Goal: Task Accomplishment & Management: Complete application form

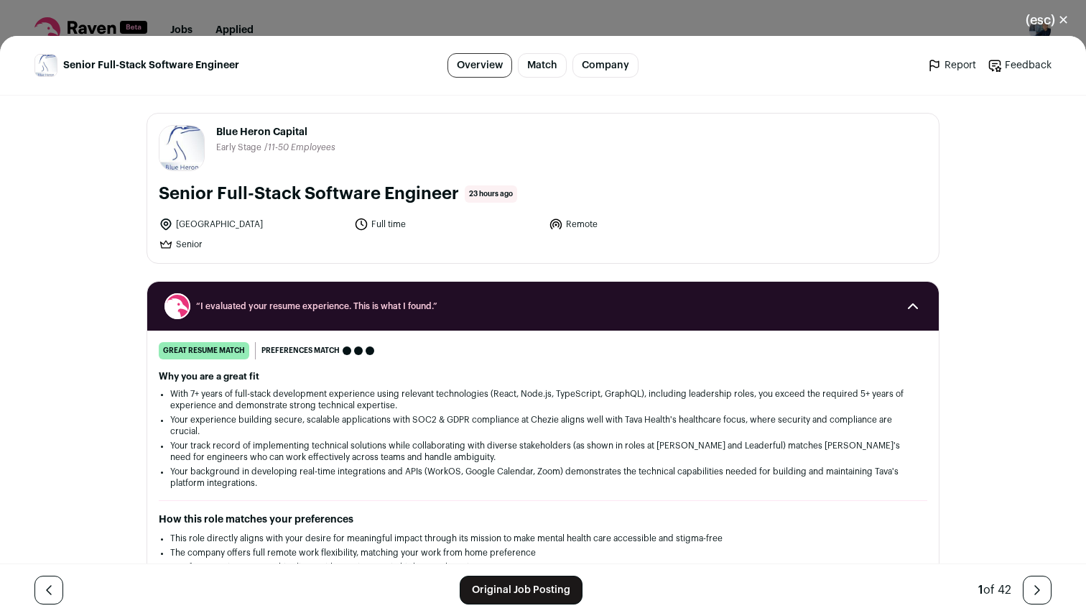
click at [1043, 18] on button "(esc) ✕" at bounding box center [1048, 20] width 78 height 32
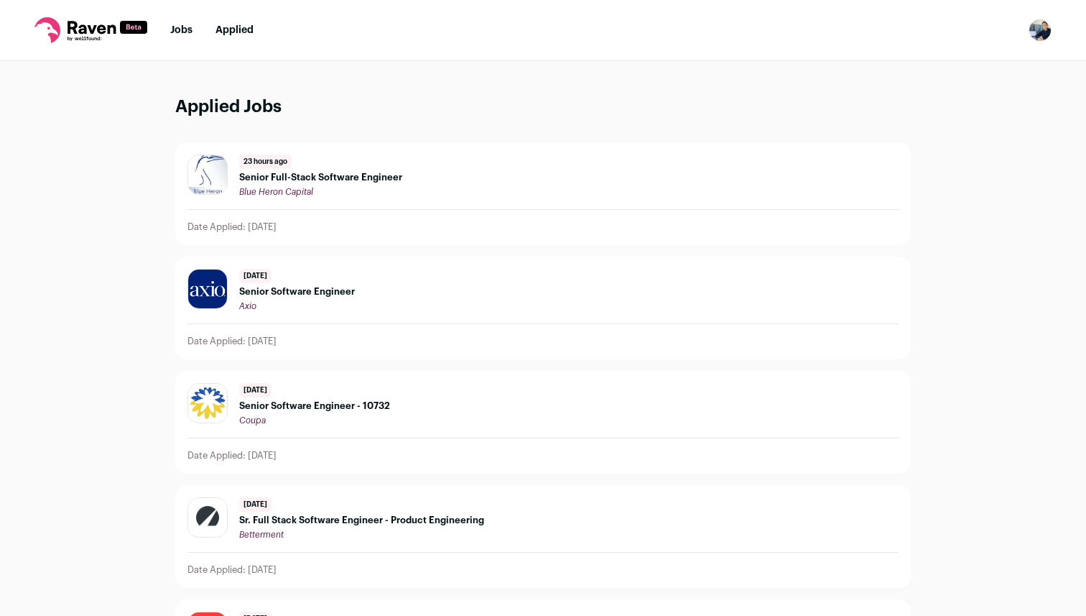
click at [182, 35] on li "Jobs" at bounding box center [181, 30] width 22 height 14
click at [182, 25] on link "Jobs" at bounding box center [181, 30] width 22 height 10
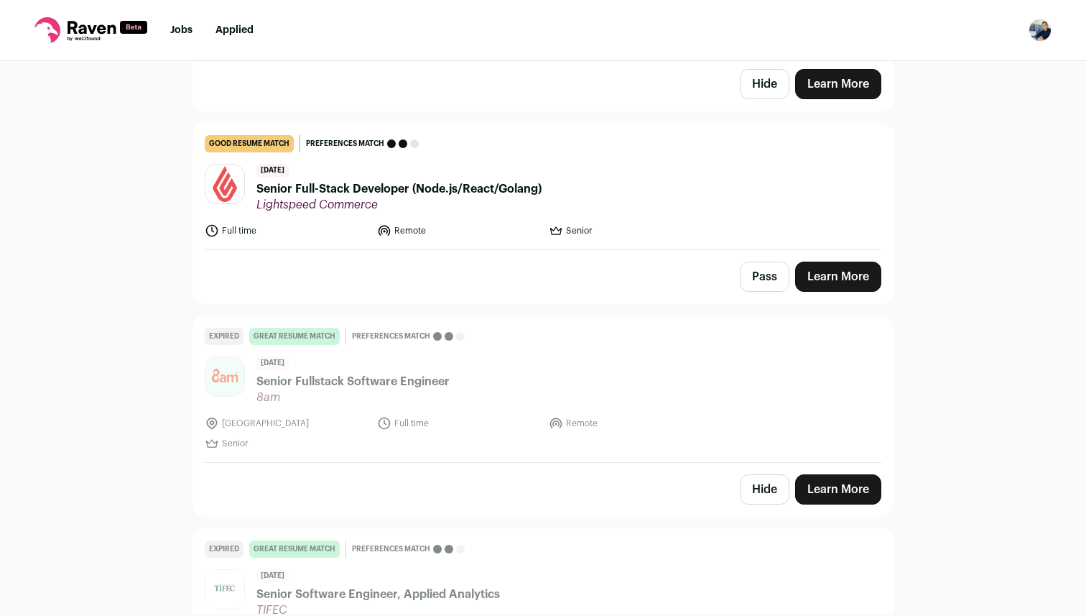
scroll to position [10186, 0]
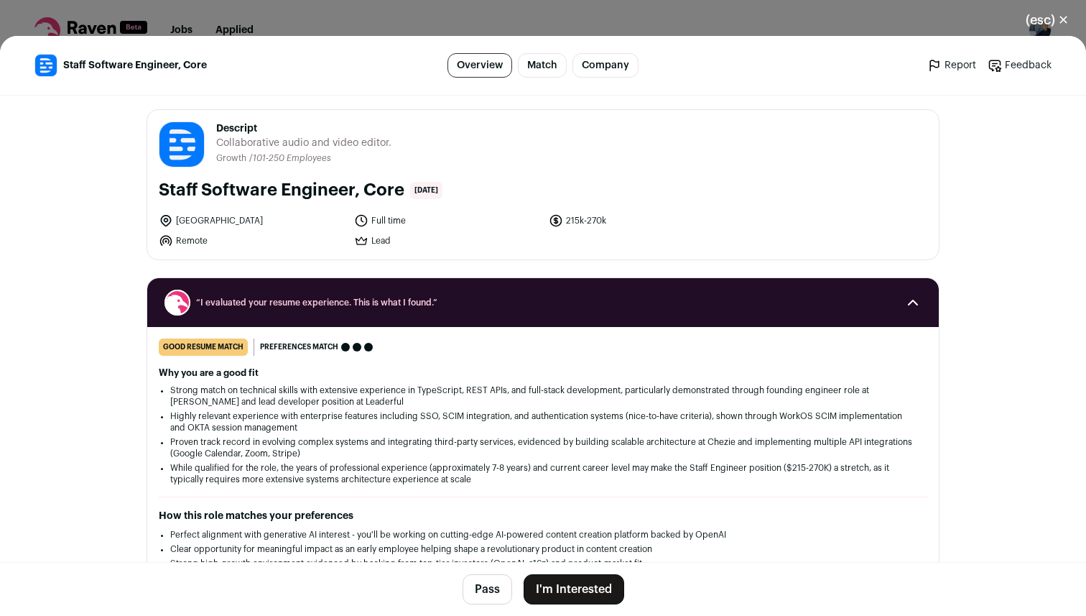
scroll to position [17, 0]
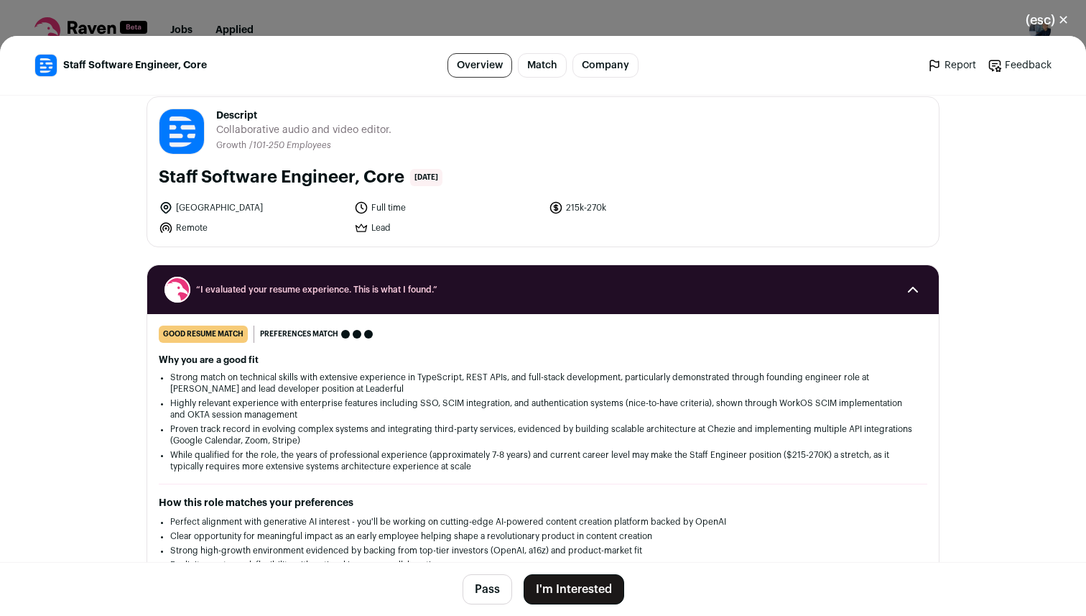
click at [611, 60] on link "Company" at bounding box center [606, 65] width 66 height 24
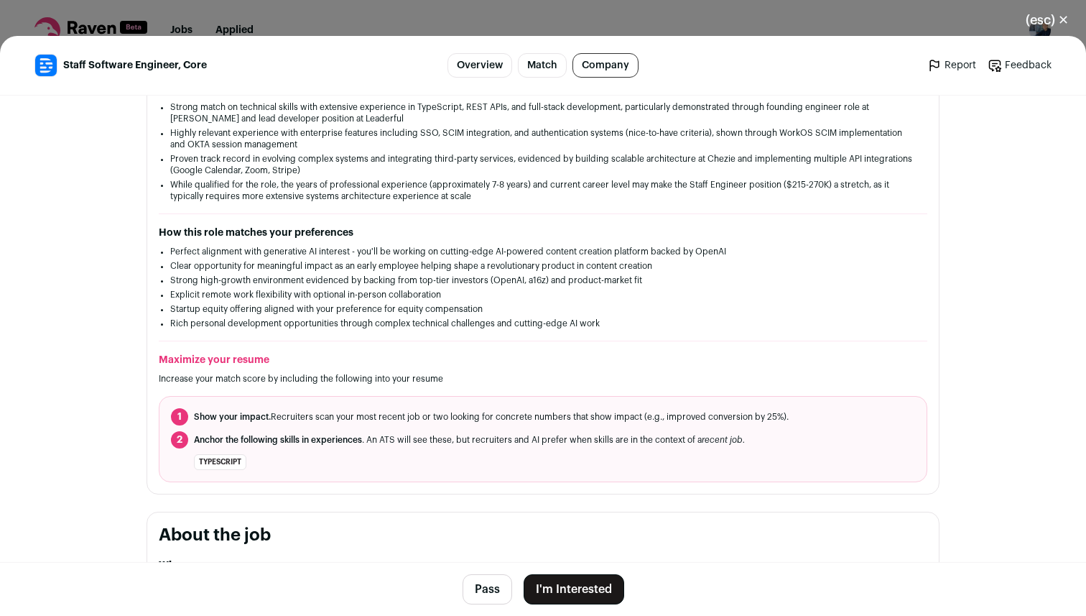
scroll to position [361, 0]
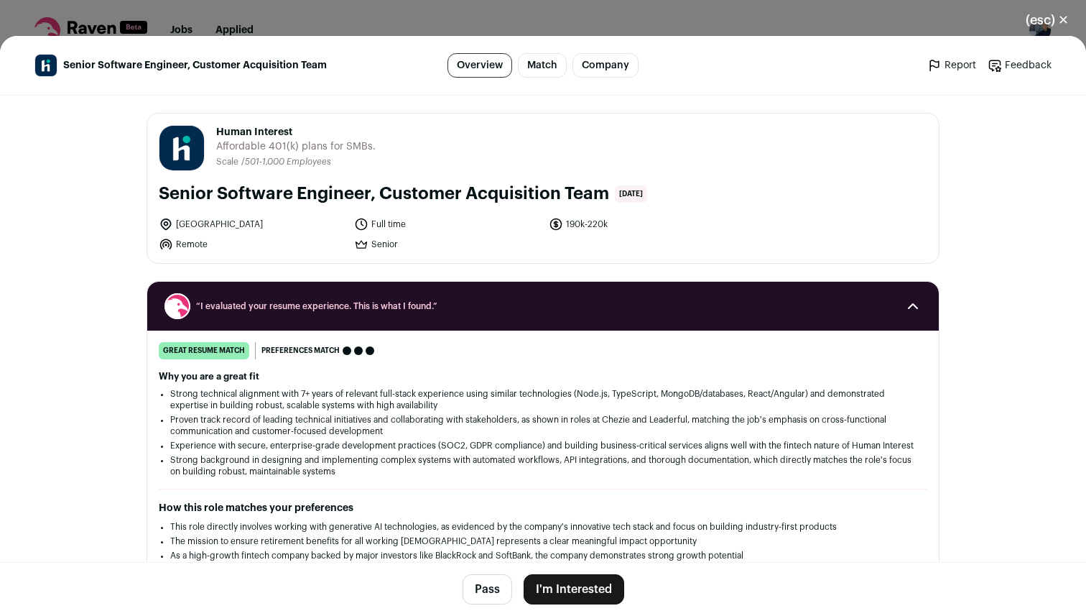
click at [588, 590] on button "I'm Interested" at bounding box center [574, 589] width 101 height 30
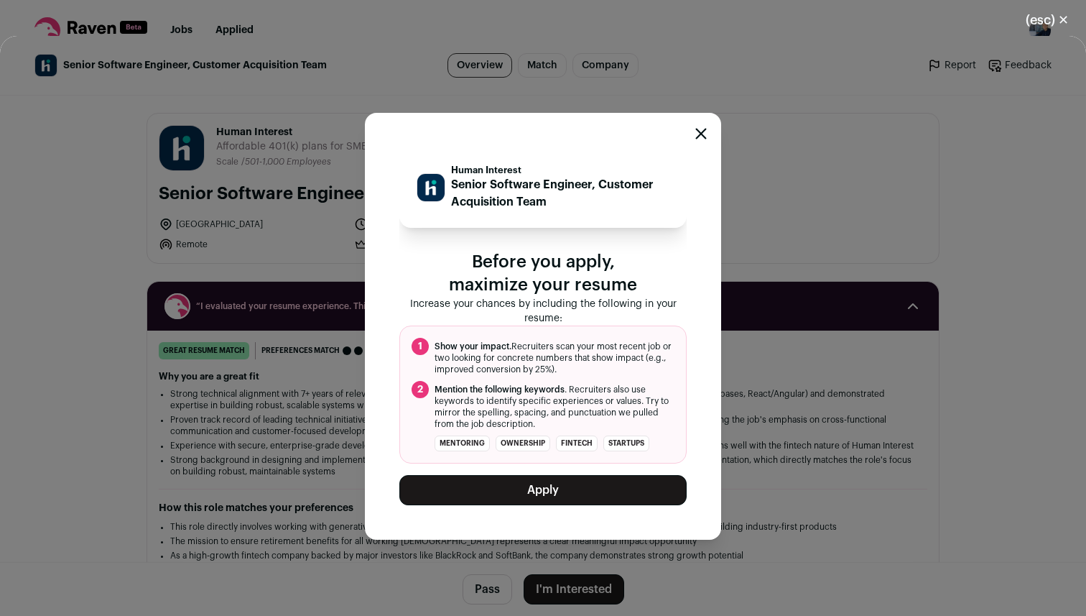
click at [578, 490] on button "Apply" at bounding box center [542, 490] width 287 height 30
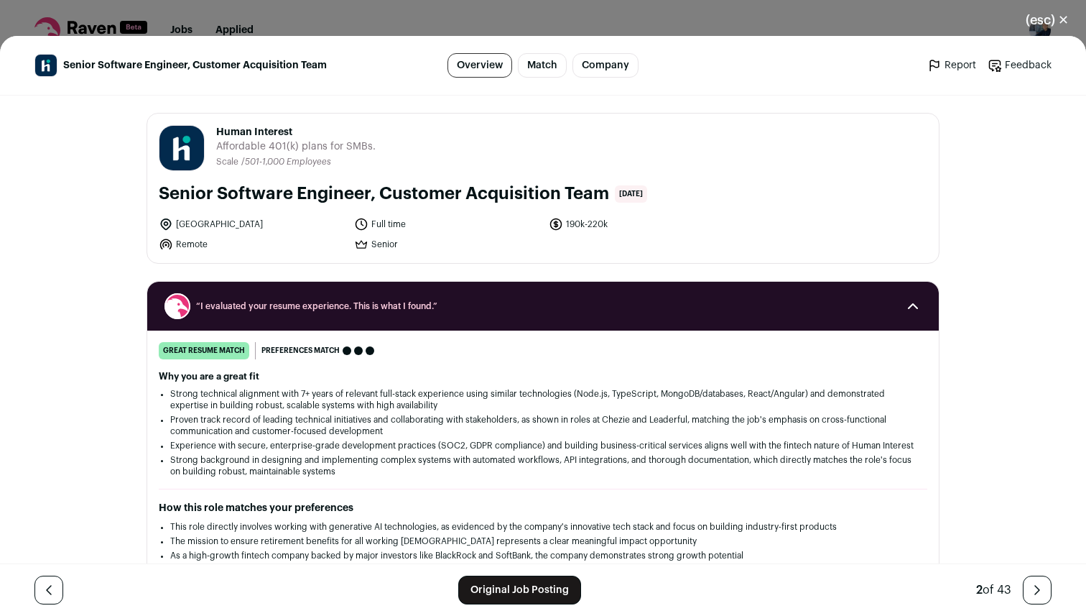
click at [439, 160] on header "Human Interest humaninterest.com Public / Private Private Valuation $1.33B Comp…" at bounding box center [543, 148] width 769 height 46
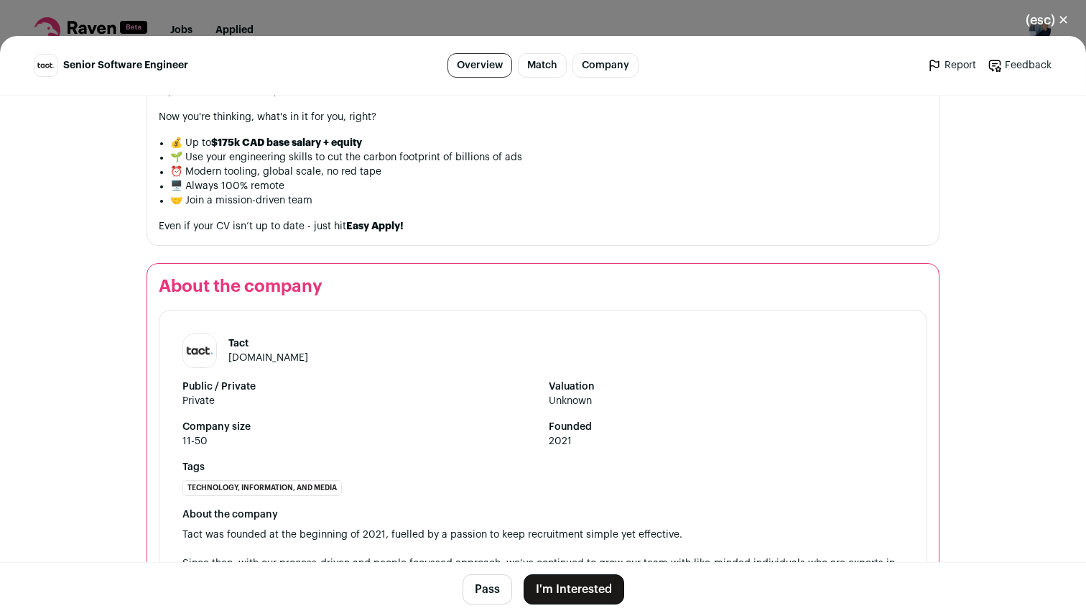
scroll to position [1154, 0]
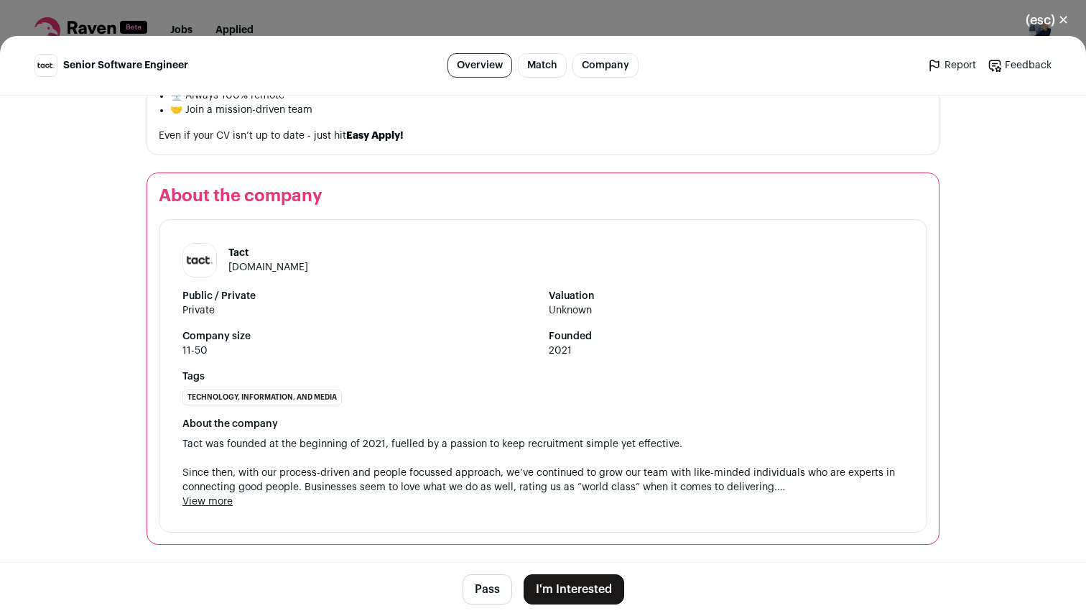
click at [261, 268] on link "tact-it.co.uk" at bounding box center [268, 267] width 80 height 10
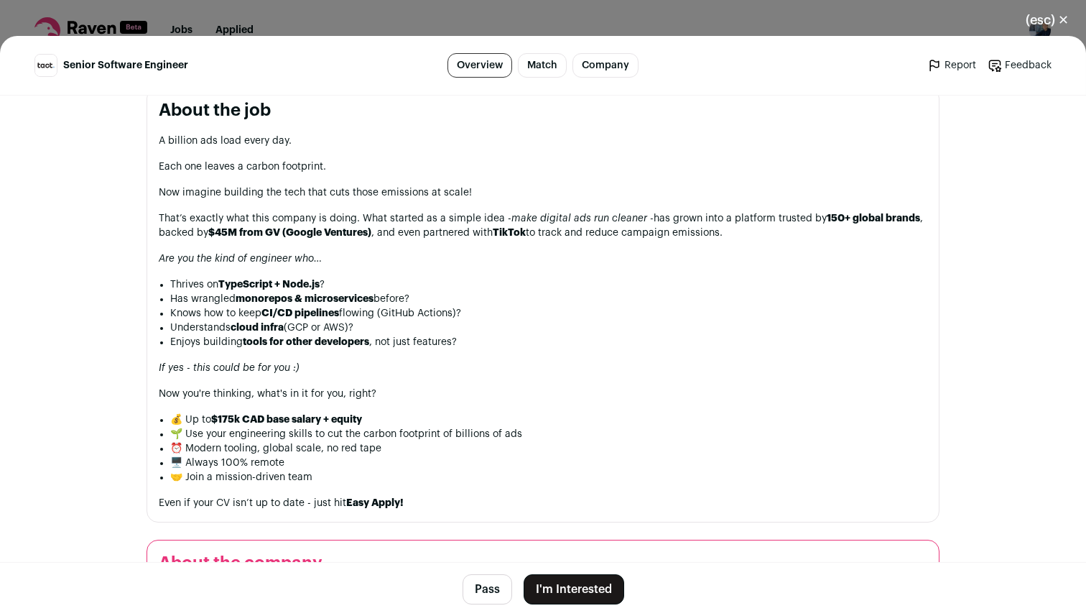
scroll to position [789, 0]
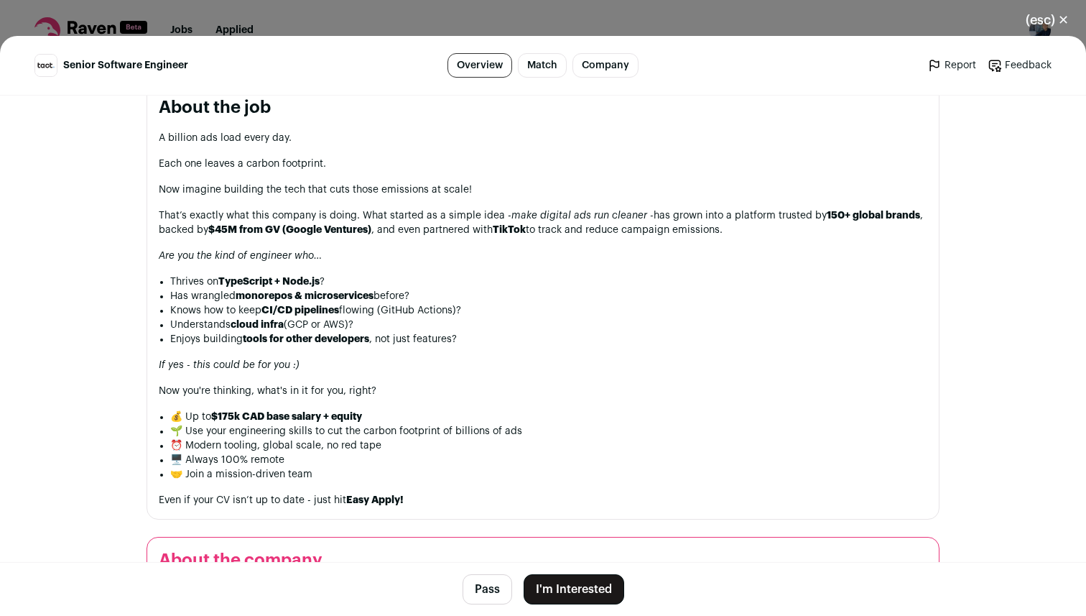
drag, startPoint x: 155, startPoint y: 216, endPoint x: 774, endPoint y: 238, distance: 618.9
click at [774, 238] on section "About the job A billion ads load every day. Each one leaves a carbon footprint.…" at bounding box center [543, 301] width 793 height 435
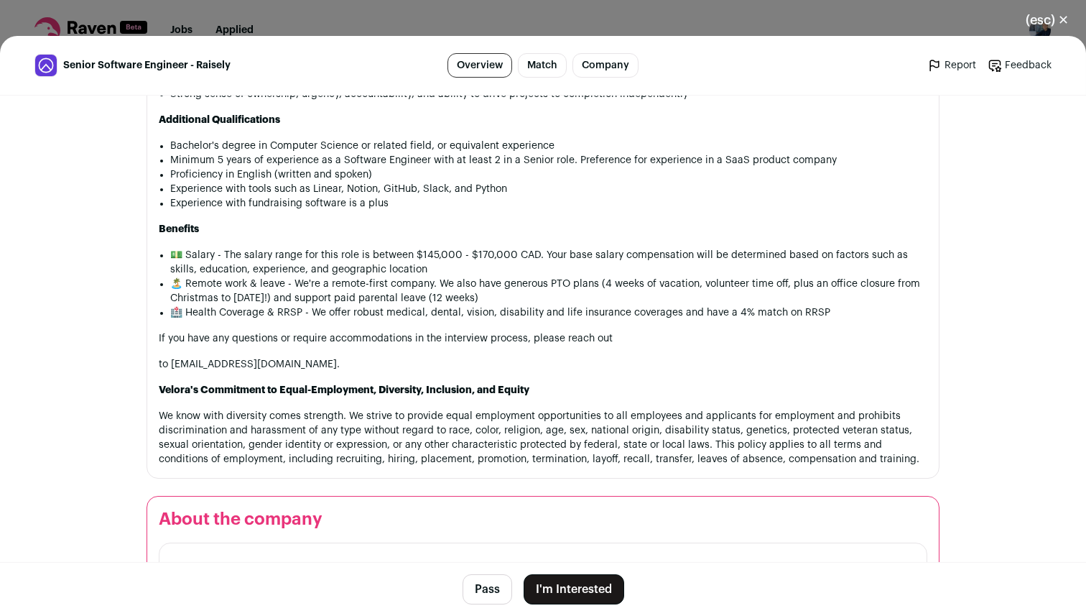
scroll to position [1680, 0]
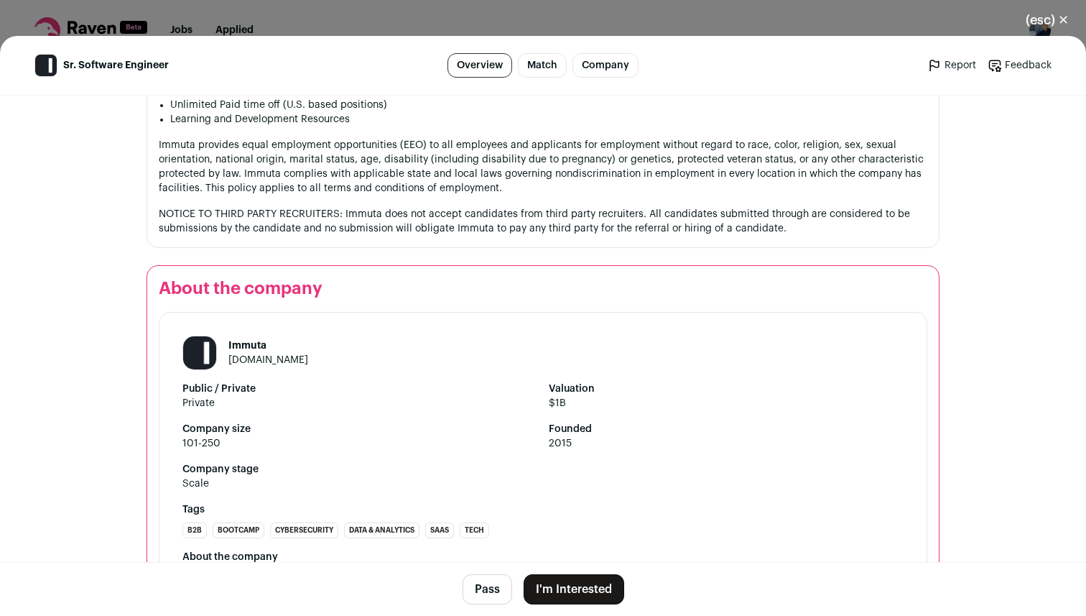
scroll to position [1851, 0]
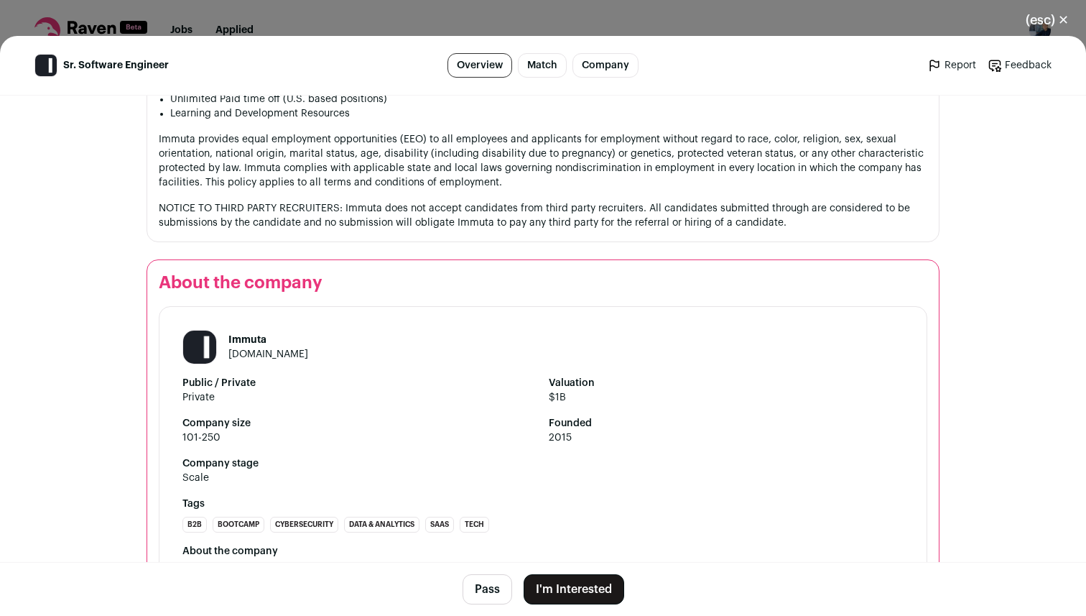
click at [282, 349] on link "immuta.com" at bounding box center [268, 354] width 80 height 10
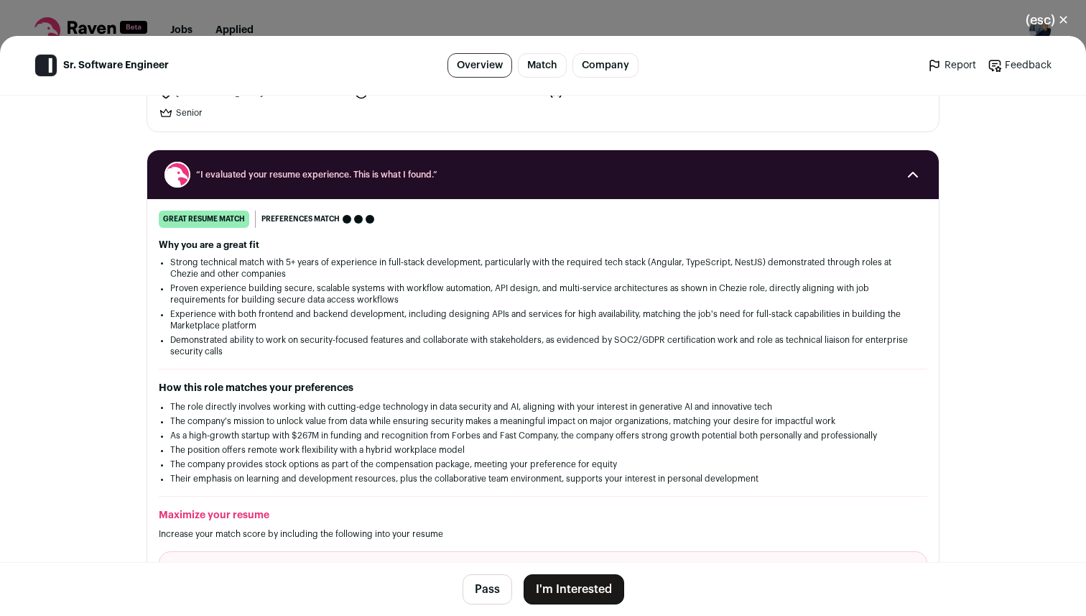
scroll to position [0, 0]
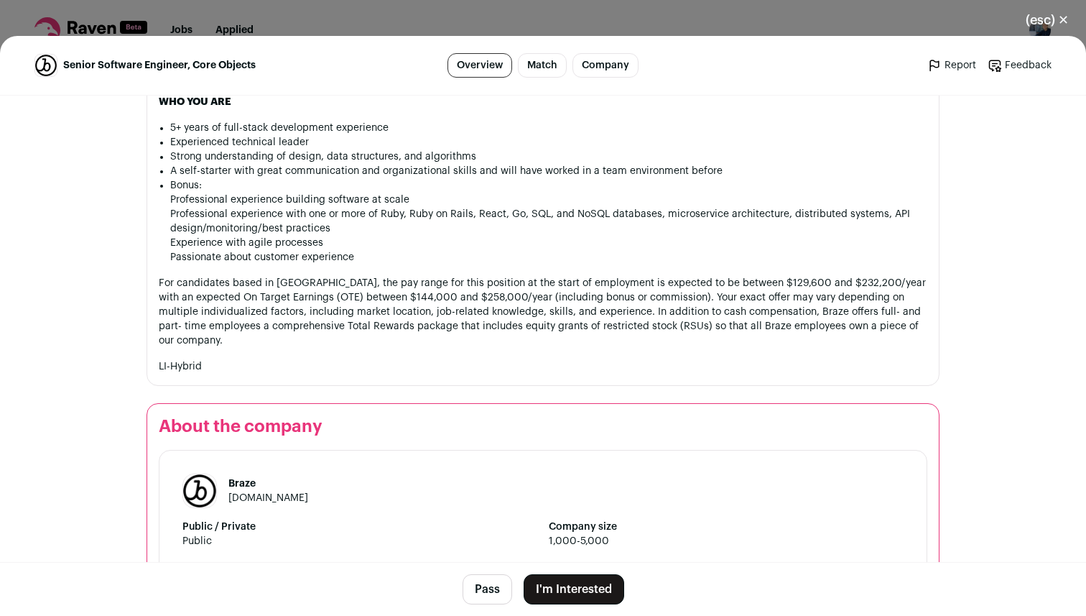
scroll to position [833, 0]
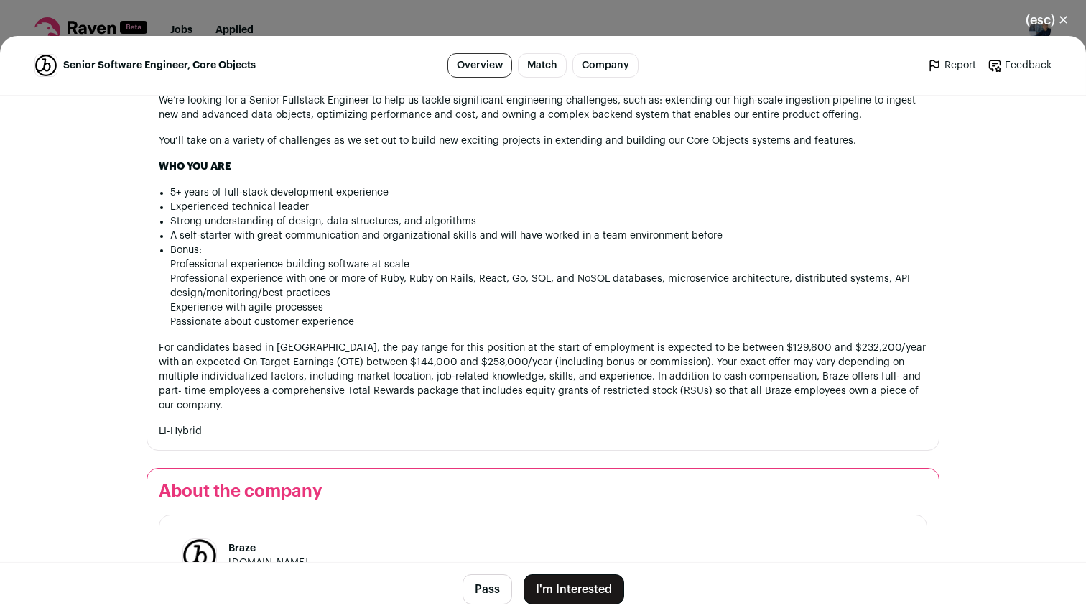
click at [591, 590] on button "I'm Interested" at bounding box center [574, 589] width 101 height 30
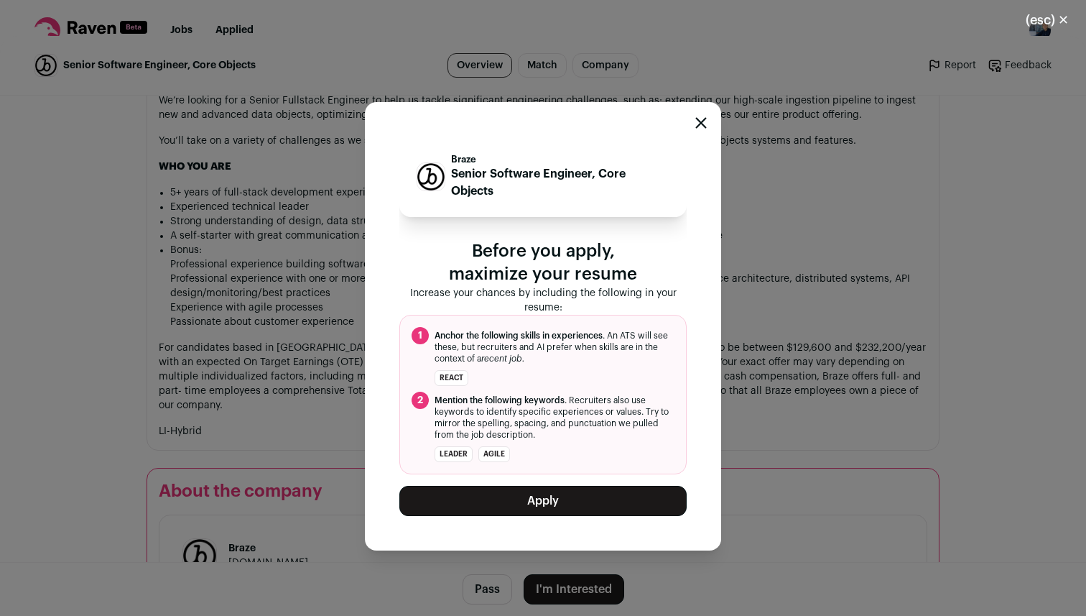
click at [696, 121] on icon "Close modal" at bounding box center [700, 122] width 11 height 11
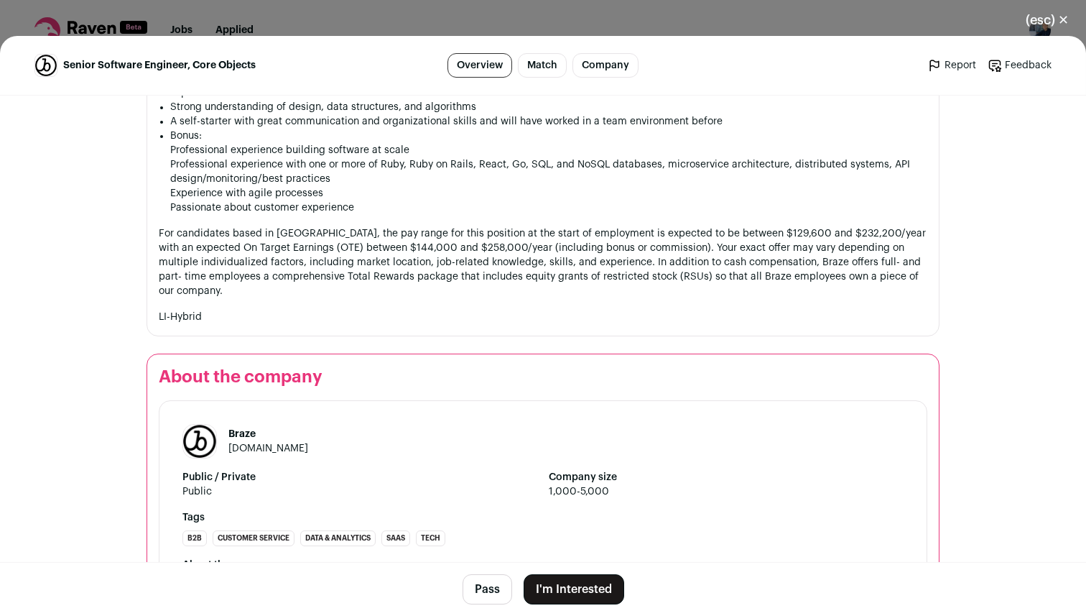
scroll to position [1075, 0]
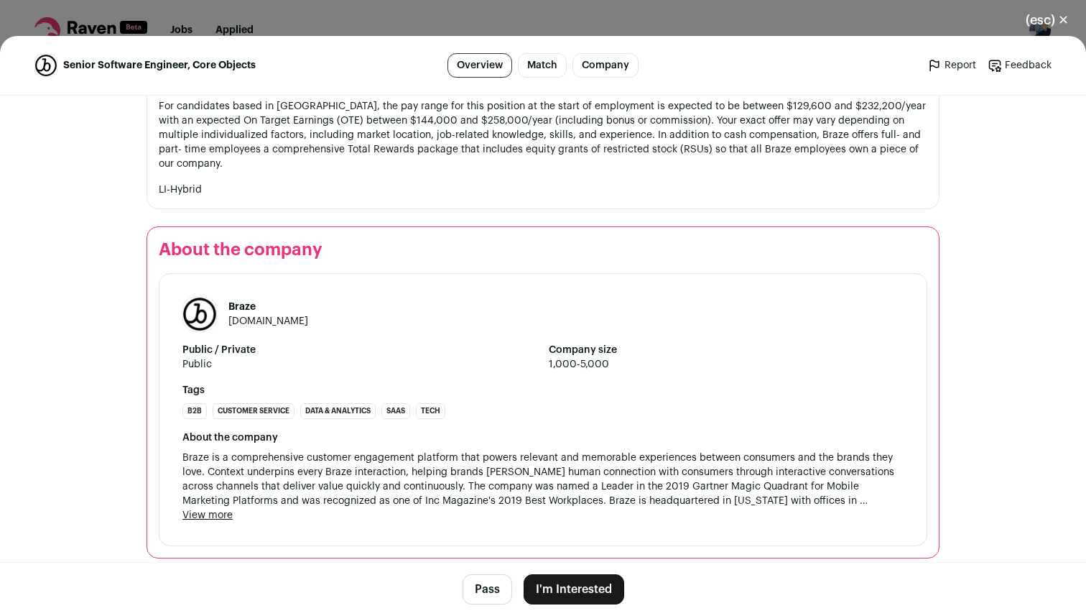
click at [558, 585] on button "I'm Interested" at bounding box center [574, 589] width 101 height 30
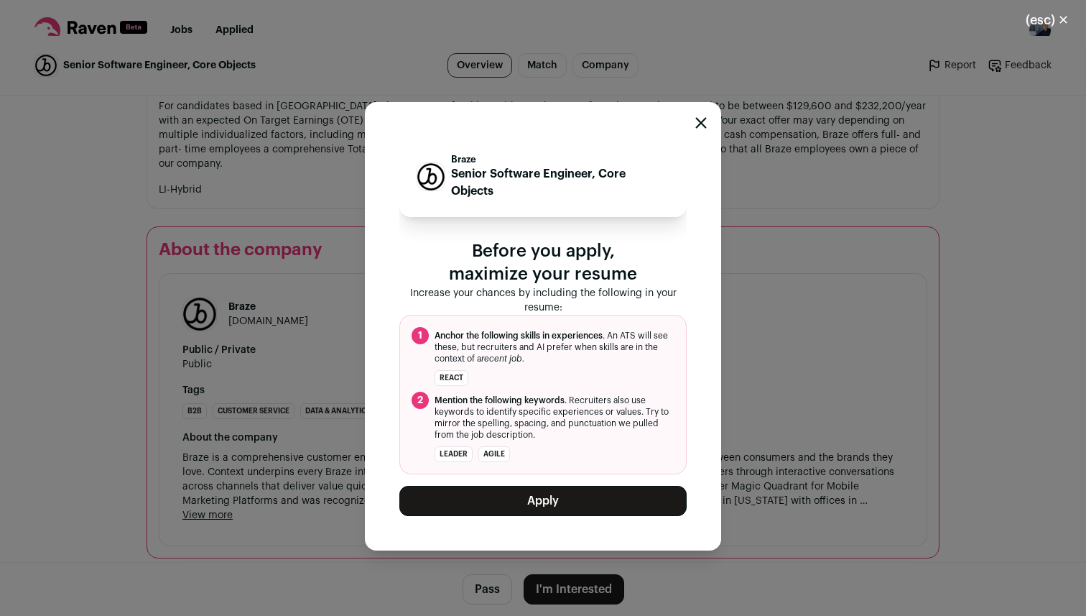
click at [530, 497] on button "Apply" at bounding box center [542, 501] width 287 height 30
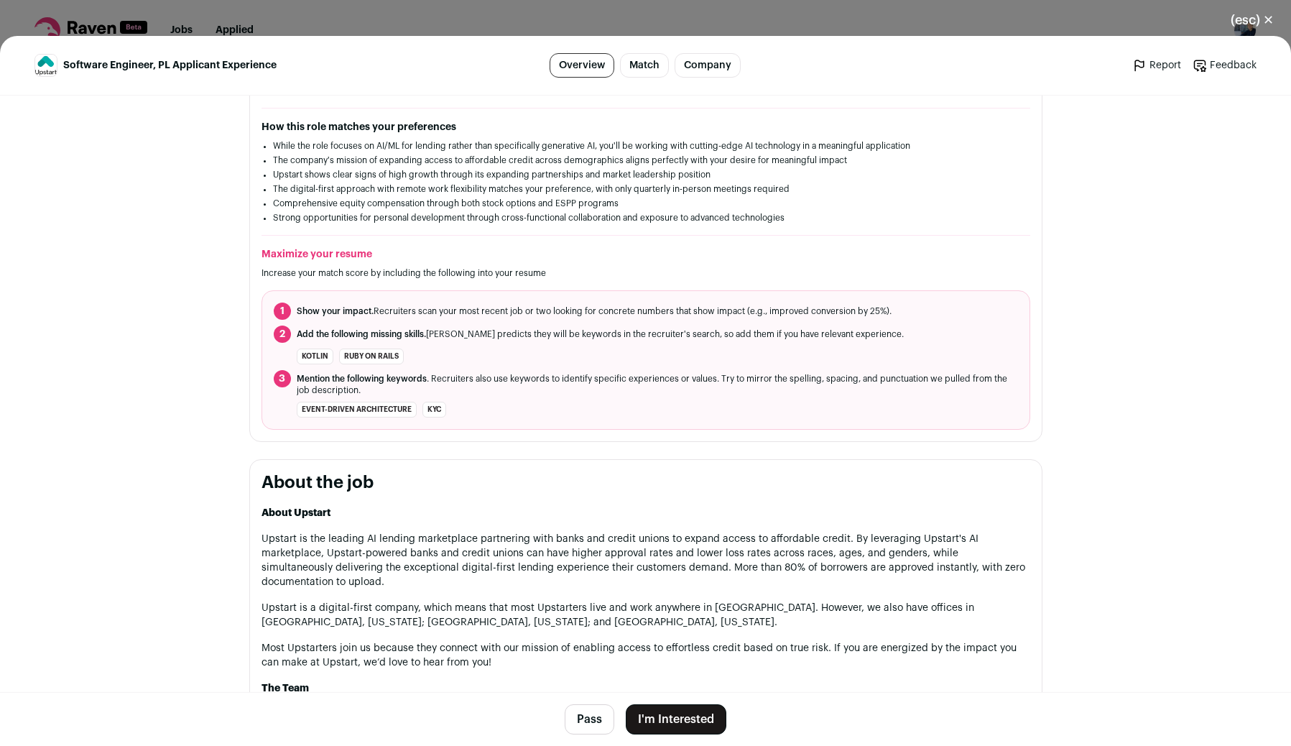
scroll to position [443, 0]
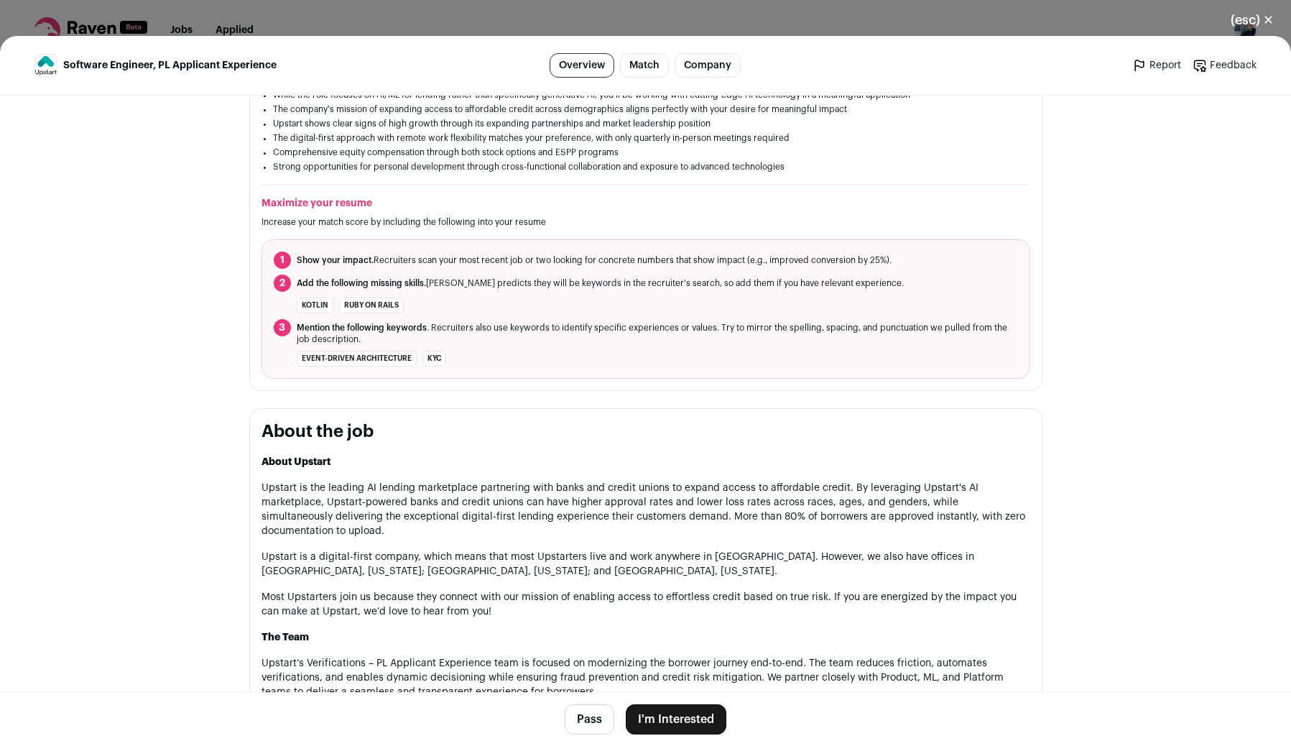
click at [693, 615] on button "I'm Interested" at bounding box center [676, 719] width 101 height 30
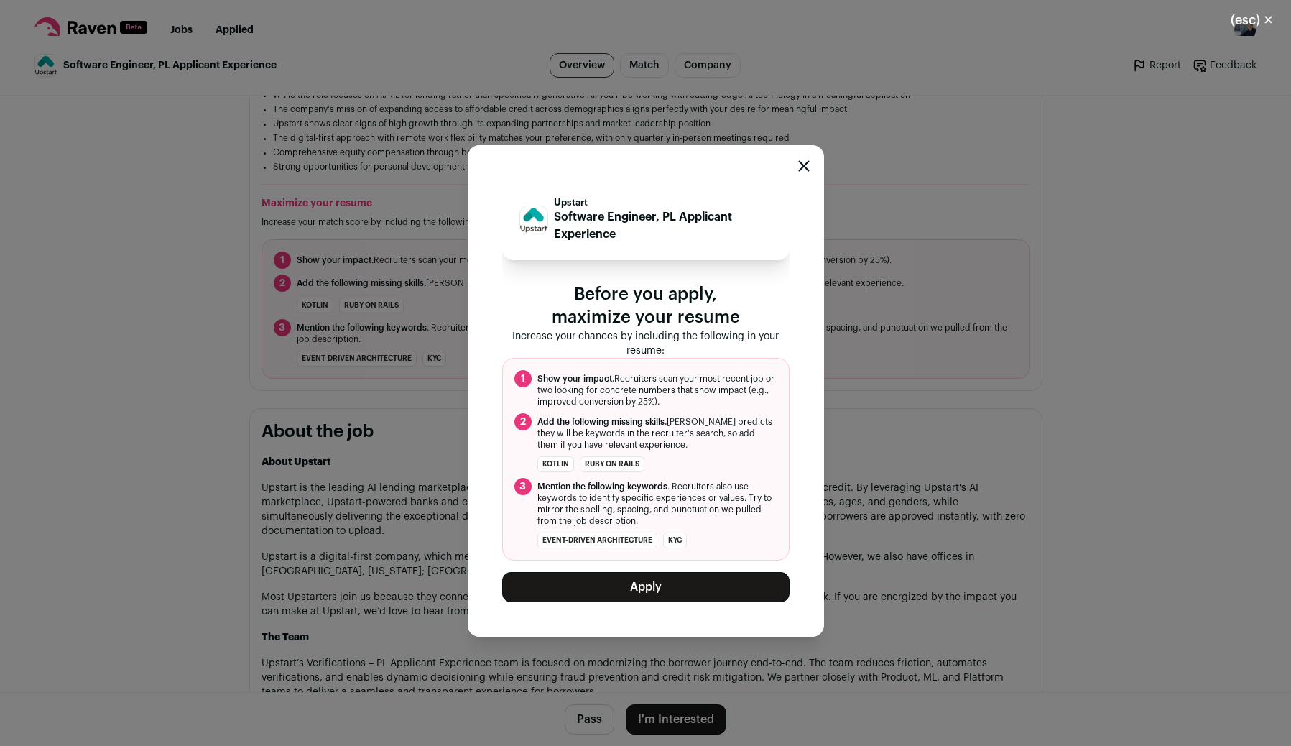
click at [691, 588] on button "Apply" at bounding box center [645, 587] width 287 height 30
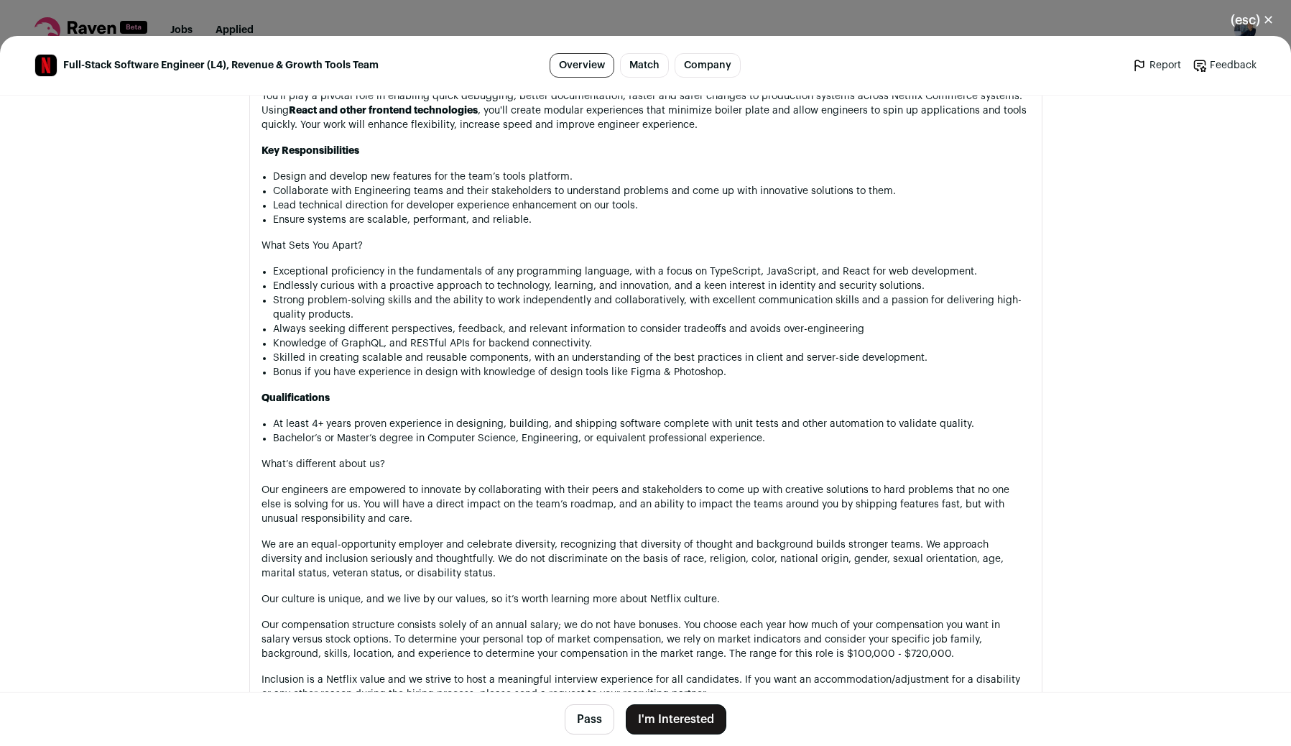
scroll to position [1108, 0]
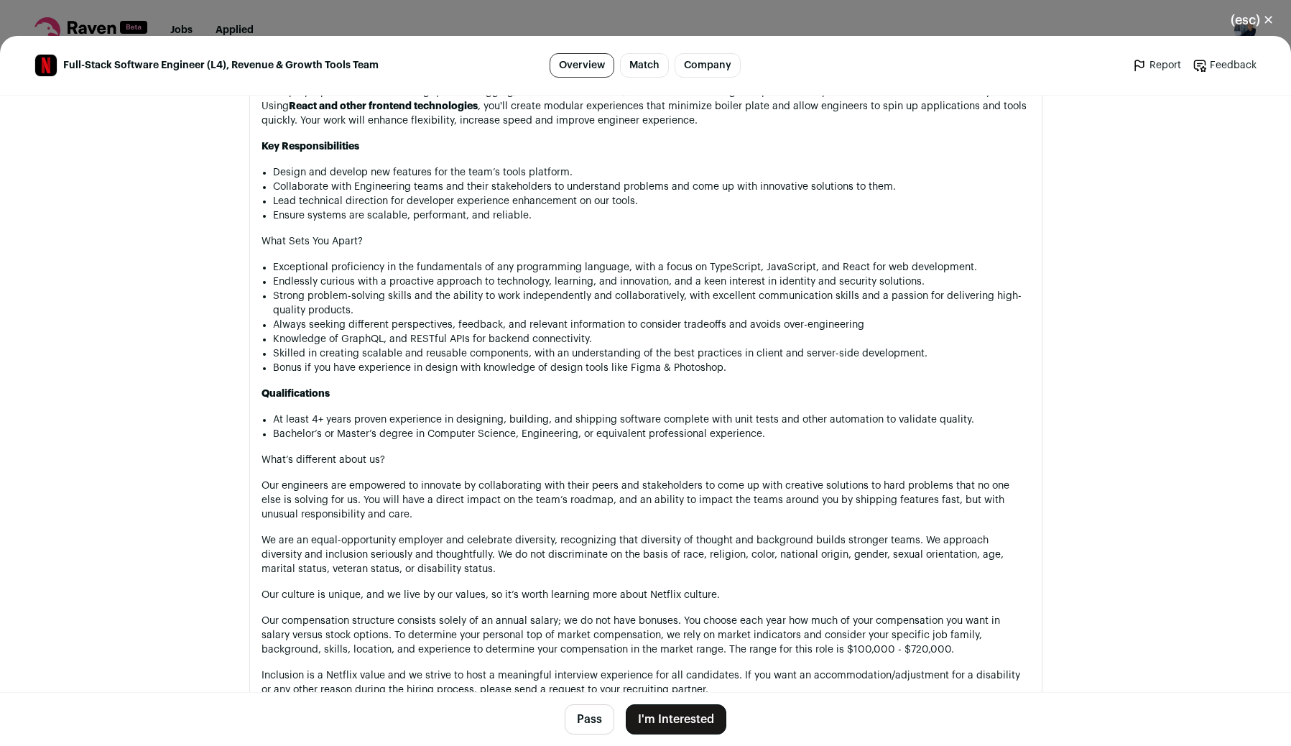
click at [700, 715] on button "I'm Interested" at bounding box center [676, 719] width 101 height 30
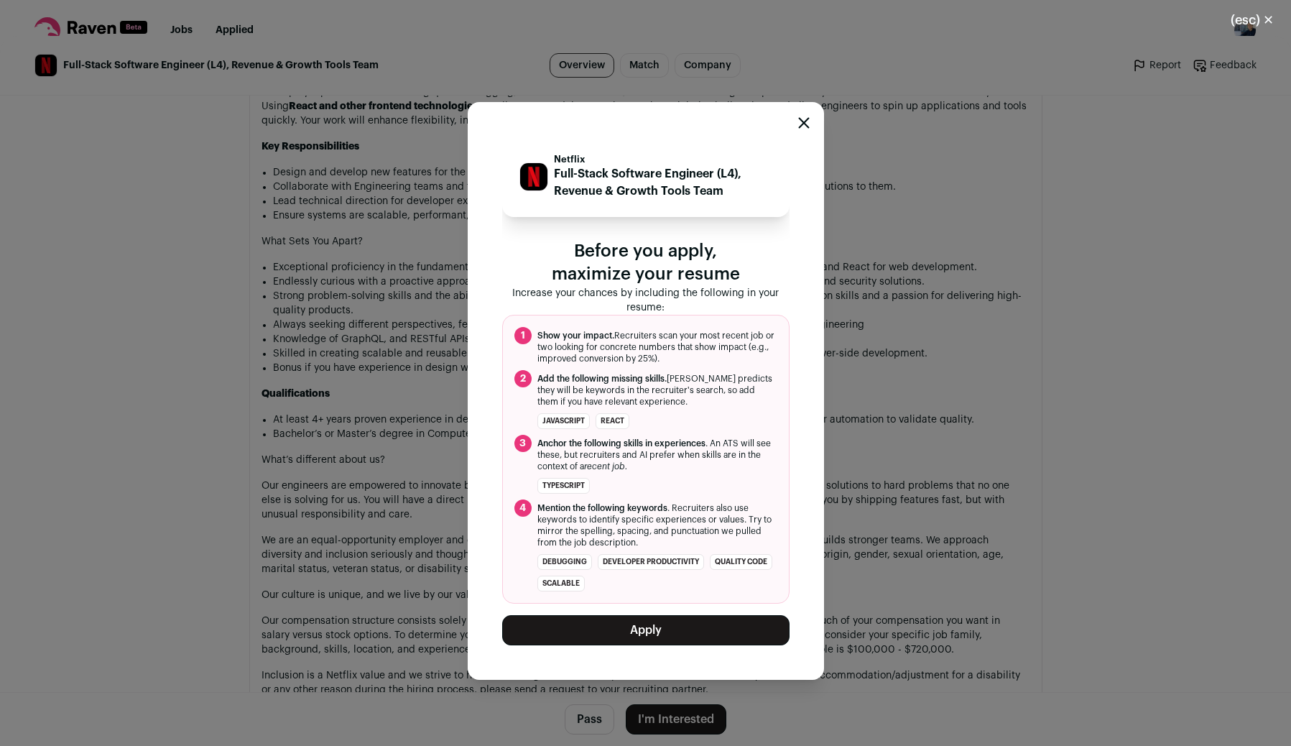
click at [697, 627] on button "Apply" at bounding box center [645, 630] width 287 height 30
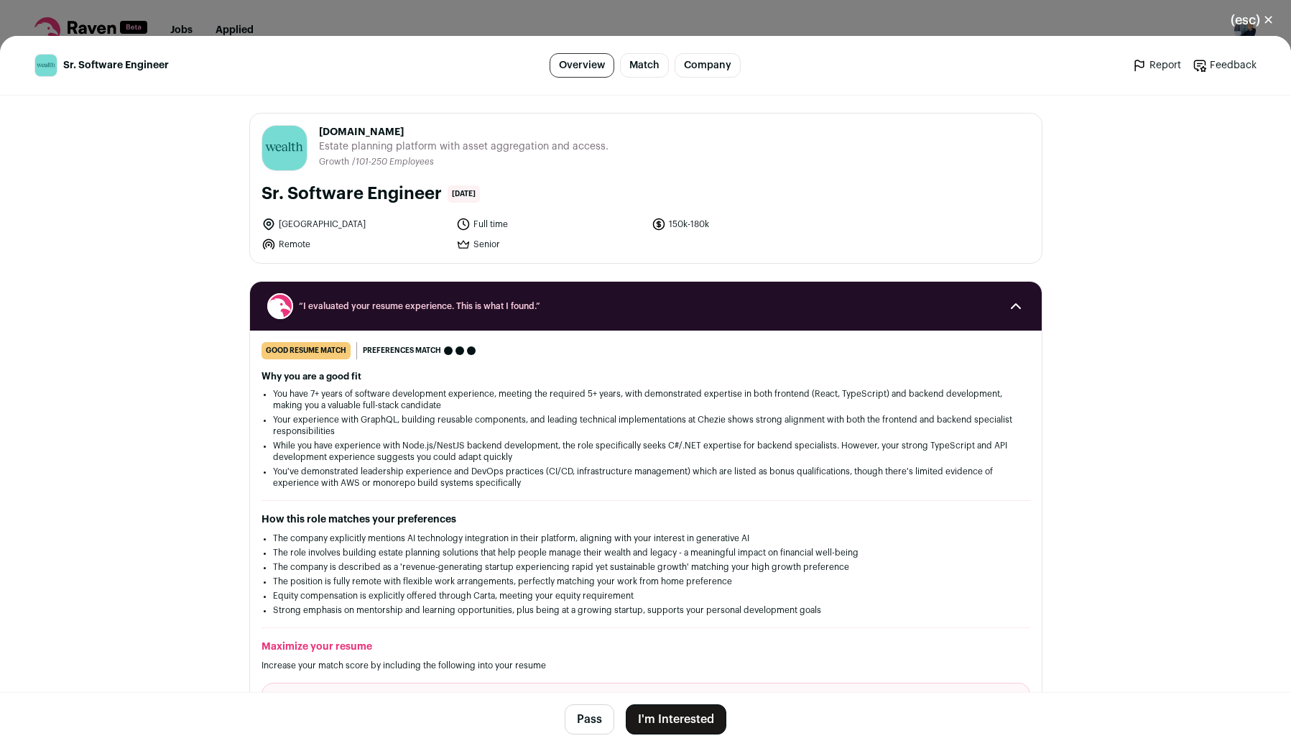
click at [685, 710] on button "I'm Interested" at bounding box center [676, 719] width 101 height 30
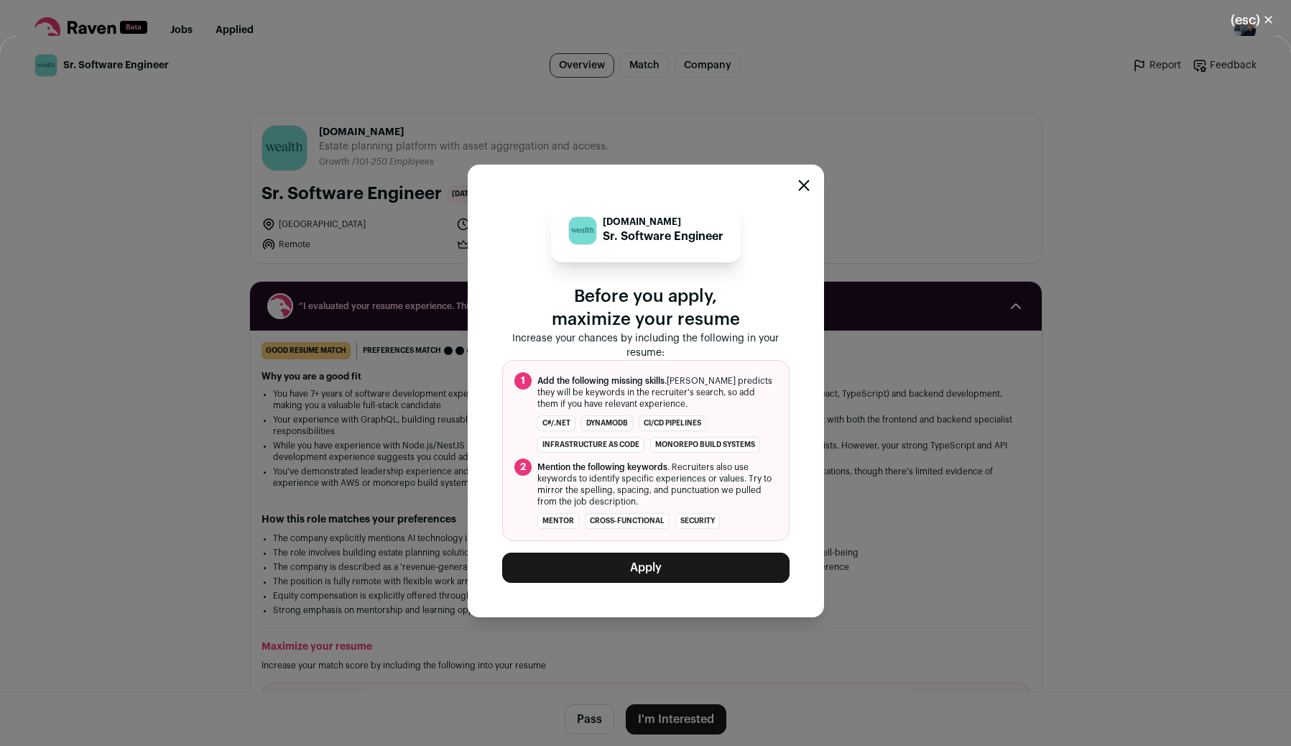
click at [693, 566] on button "Apply" at bounding box center [645, 567] width 287 height 30
